Goal: Information Seeking & Learning: Learn about a topic

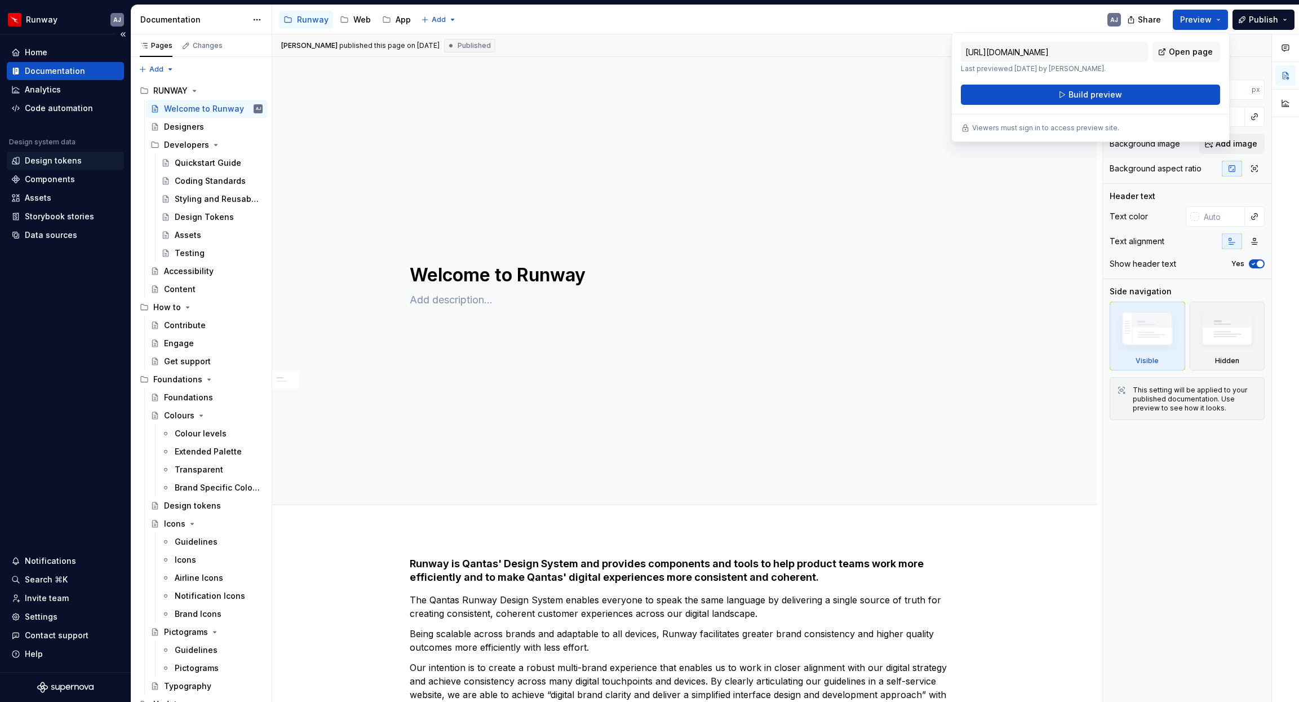
click at [61, 160] on div "Design tokens" at bounding box center [53, 160] width 57 height 11
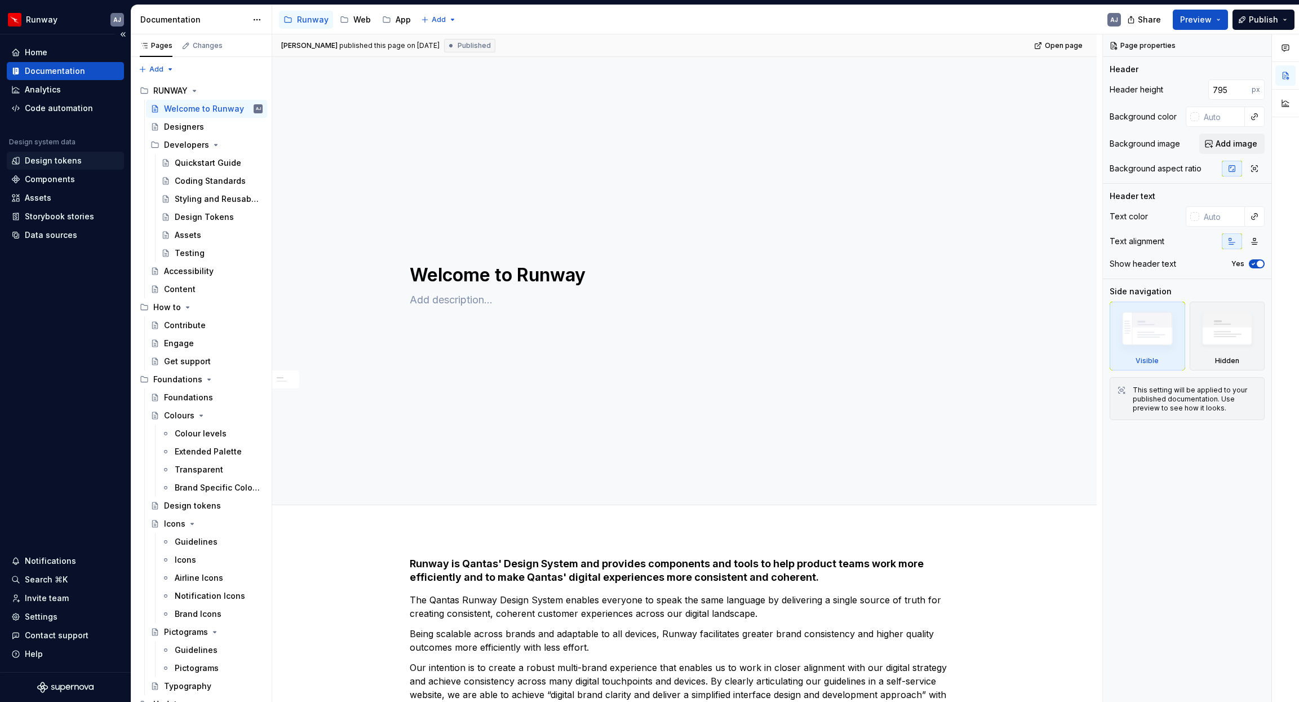
type textarea "*"
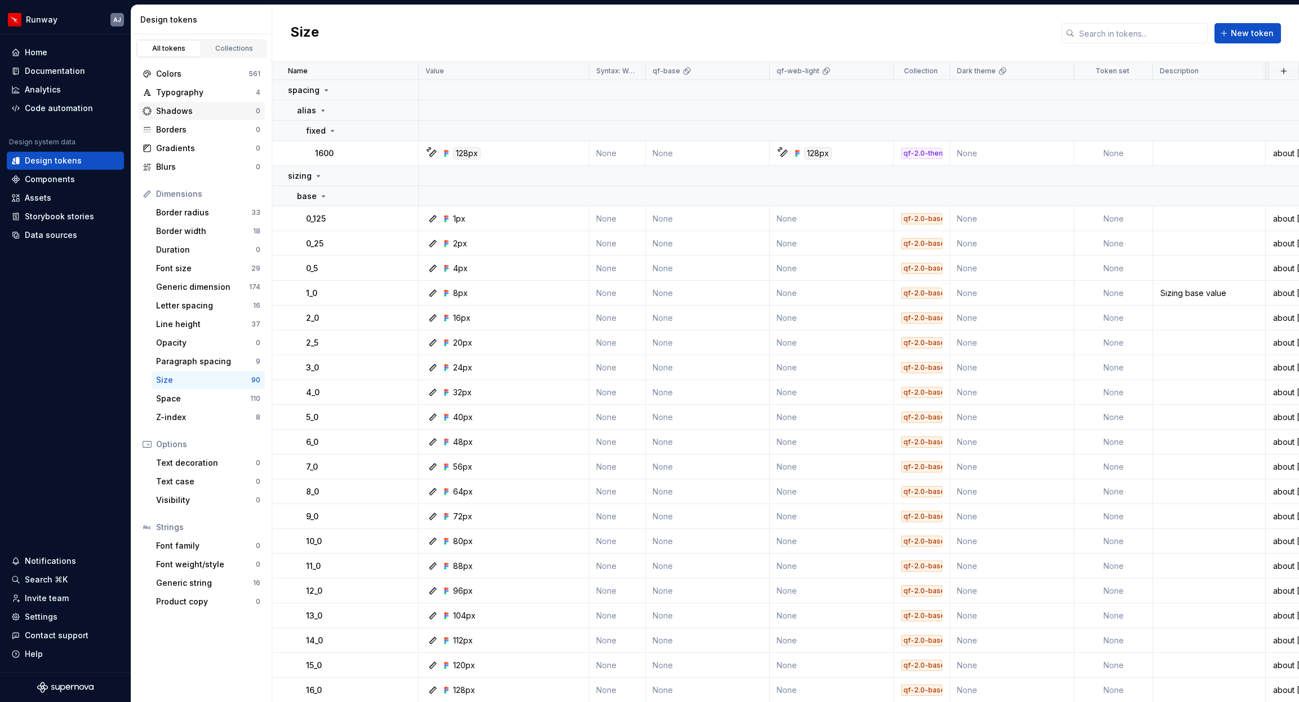
click at [191, 108] on div "Shadows" at bounding box center [206, 110] width 100 height 11
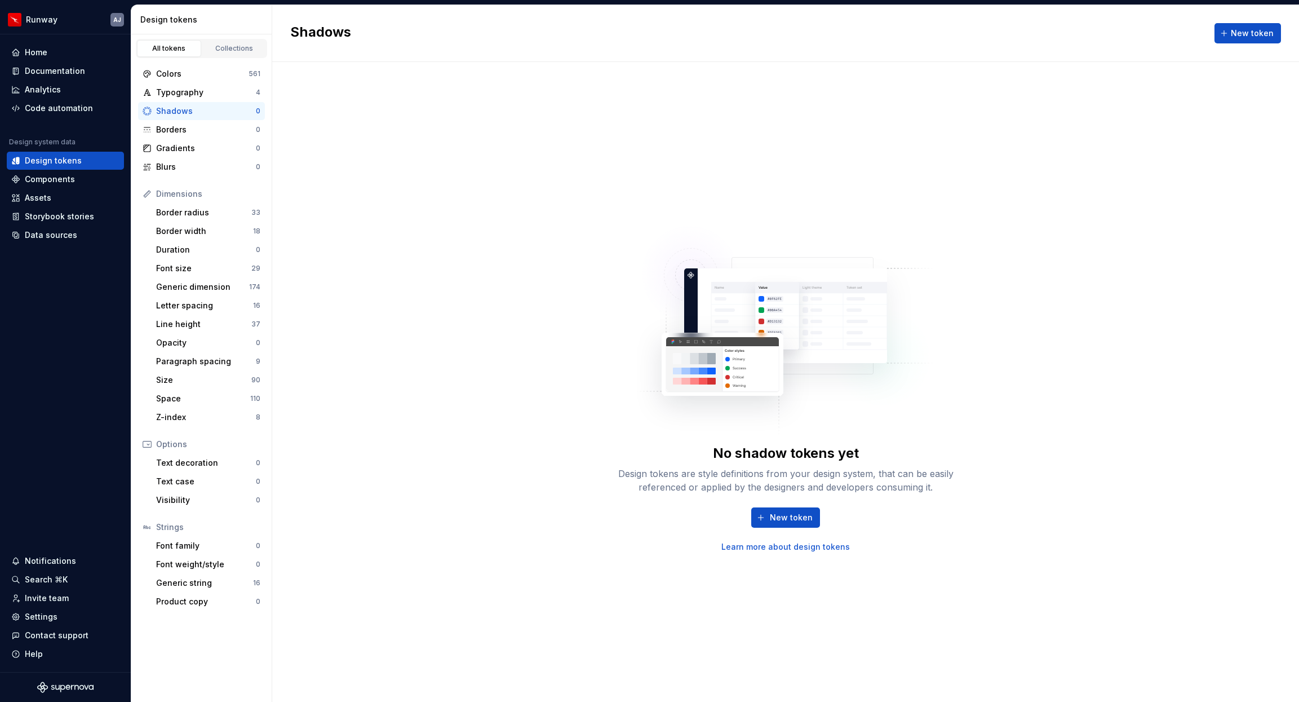
click at [830, 134] on div "No shadow tokens yet Design tokens are style definitions from your design syste…" at bounding box center [785, 382] width 1027 height 640
